Goal: Information Seeking & Learning: Learn about a topic

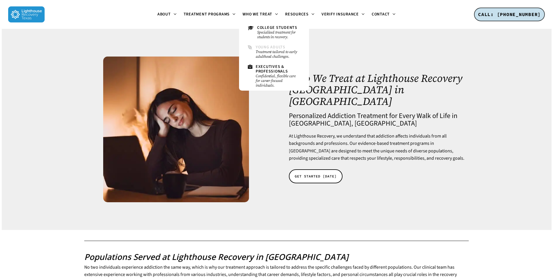
click at [261, 52] on small "Treatment tailored to early adulthood challenges." at bounding box center [278, 54] width 45 height 9
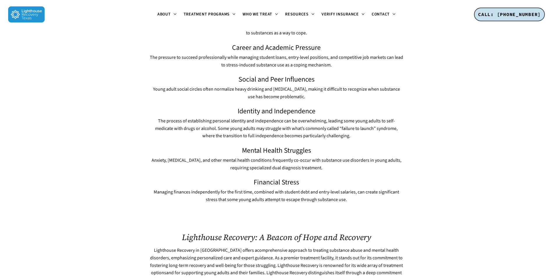
scroll to position [408, 0]
